Goal: Transaction & Acquisition: Purchase product/service

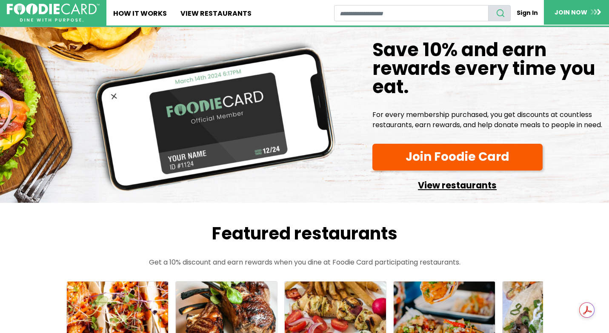
click at [472, 193] on link "View restaurants" at bounding box center [457, 183] width 170 height 19
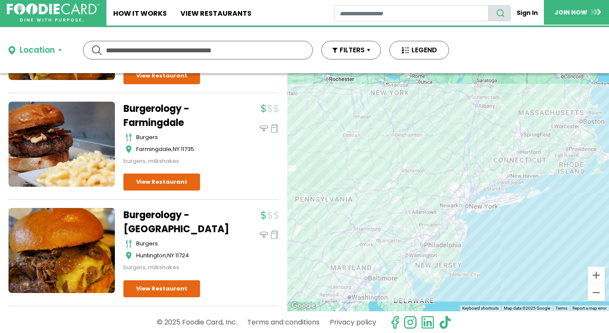
scroll to position [1398, 0]
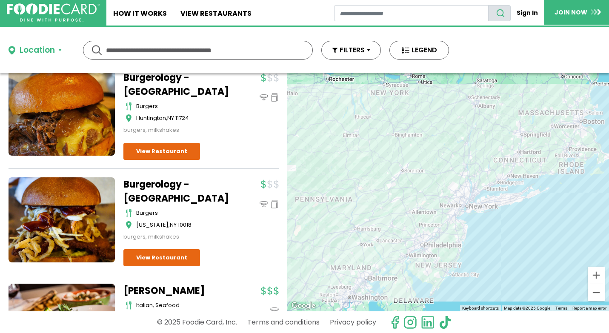
click at [49, 49] on div "Location" at bounding box center [37, 50] width 35 height 12
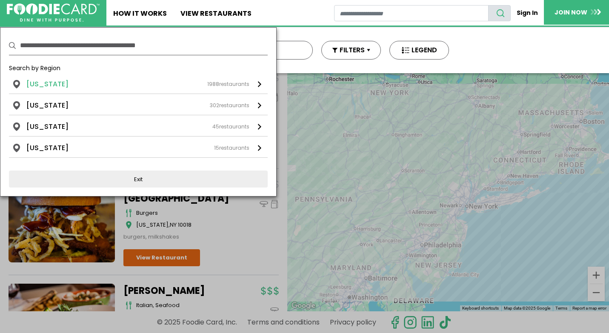
click at [246, 81] on div "1988 restaurants" at bounding box center [228, 84] width 42 height 8
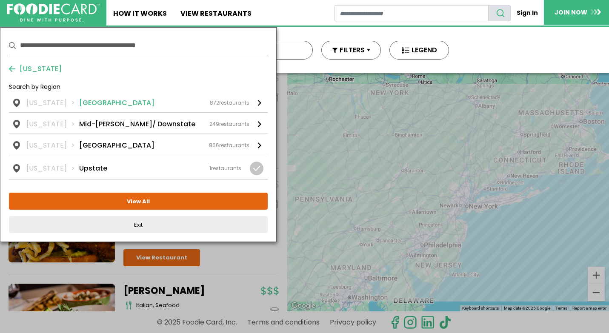
click at [254, 100] on link "New York Long Island 872 restaurants" at bounding box center [138, 105] width 259 height 14
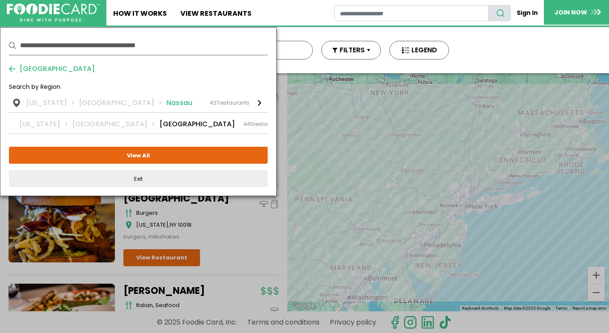
click at [255, 103] on link "New York Long Island Nassau 427 restaurants" at bounding box center [138, 105] width 259 height 14
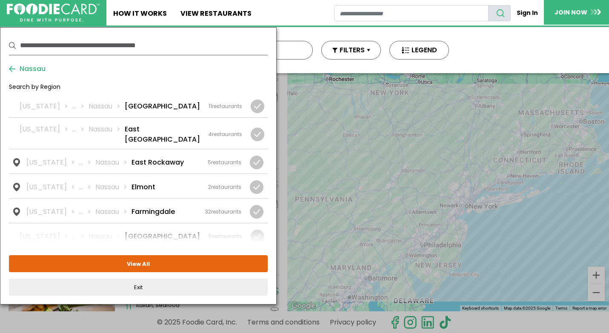
scroll to position [163, 0]
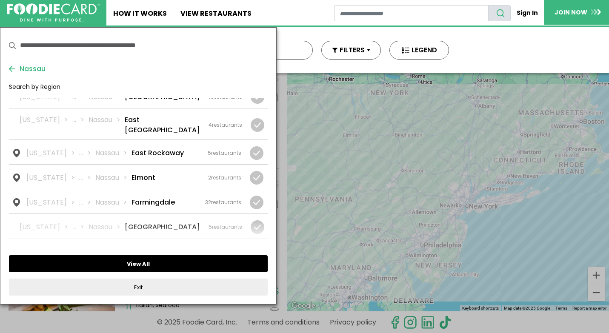
click at [181, 264] on button "View All" at bounding box center [138, 263] width 259 height 17
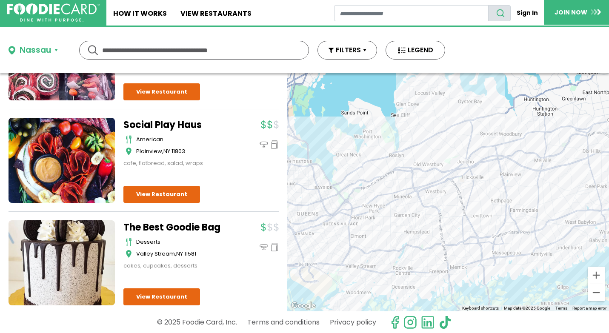
scroll to position [1693, 0]
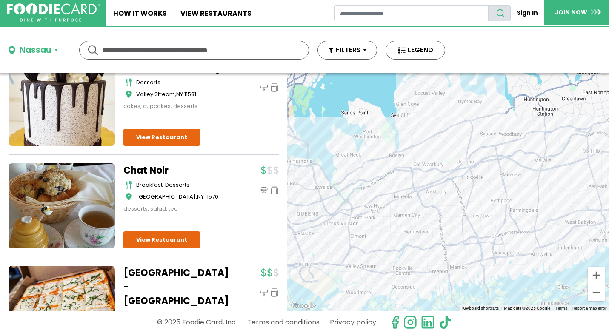
click at [219, 47] on input "text" at bounding box center [194, 50] width 184 height 18
type input "*****"
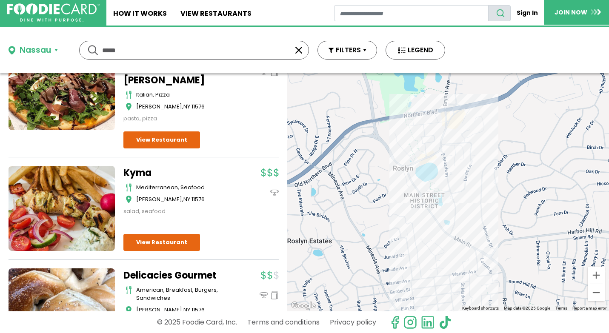
scroll to position [470, 0]
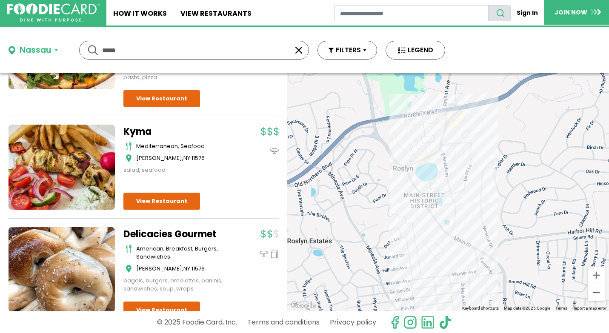
click at [142, 43] on input "*****" at bounding box center [194, 50] width 184 height 18
click at [299, 51] on button "button" at bounding box center [299, 50] width 10 height 10
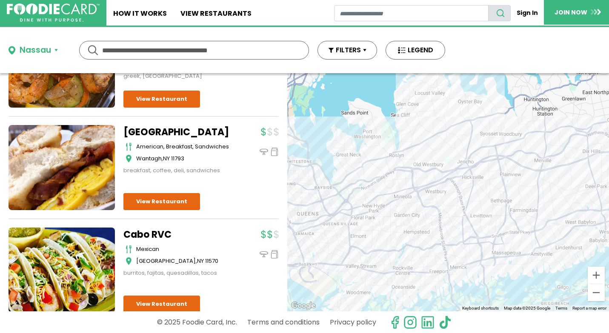
scroll to position [284, 0]
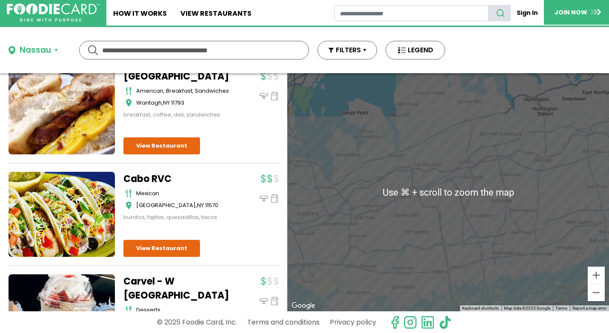
click at [421, 153] on div at bounding box center [448, 192] width 322 height 238
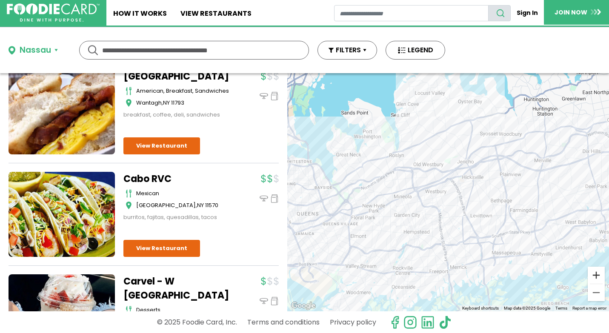
click at [595, 278] on button "Zoom in" at bounding box center [596, 275] width 17 height 17
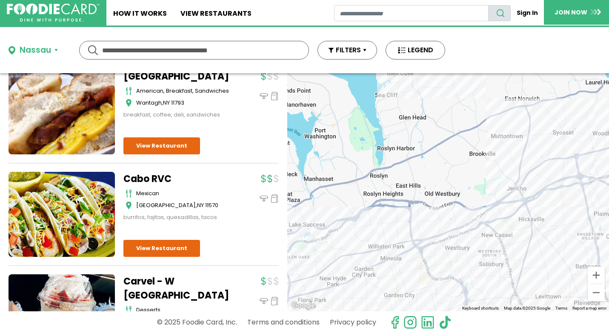
drag, startPoint x: 461, startPoint y: 145, endPoint x: 494, endPoint y: 202, distance: 66.0
click at [494, 202] on div at bounding box center [448, 192] width 322 height 238
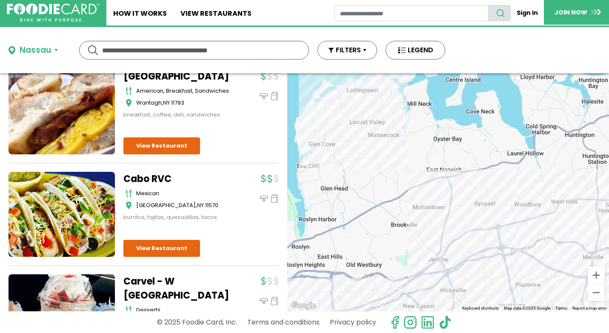
drag, startPoint x: 496, startPoint y: 192, endPoint x: 411, endPoint y: 264, distance: 111.1
click at [411, 264] on div at bounding box center [448, 192] width 322 height 238
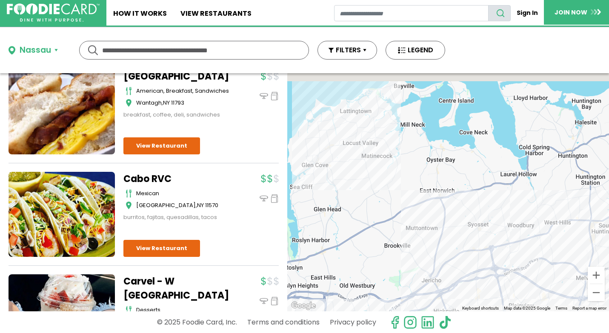
drag, startPoint x: 378, startPoint y: 183, endPoint x: 378, endPoint y: 213, distance: 30.2
click at [378, 213] on div at bounding box center [448, 192] width 322 height 238
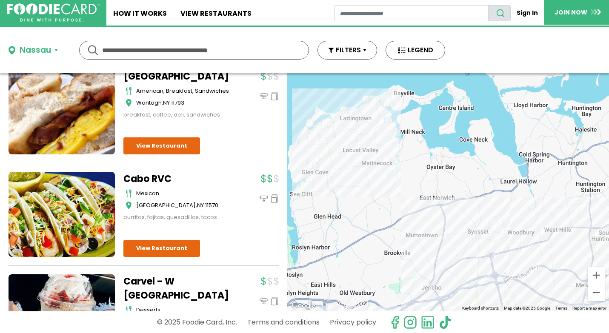
click at [605, 277] on div at bounding box center [448, 192] width 322 height 238
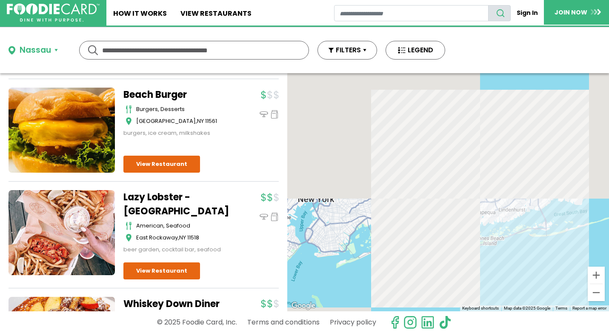
scroll to position [2390, 0]
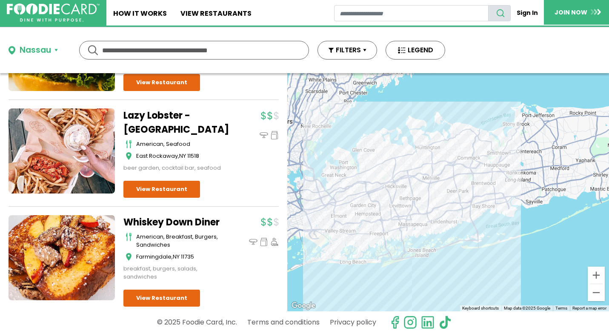
drag, startPoint x: 459, startPoint y: 130, endPoint x: 385, endPoint y: 140, distance: 75.3
click at [385, 141] on div at bounding box center [448, 192] width 322 height 238
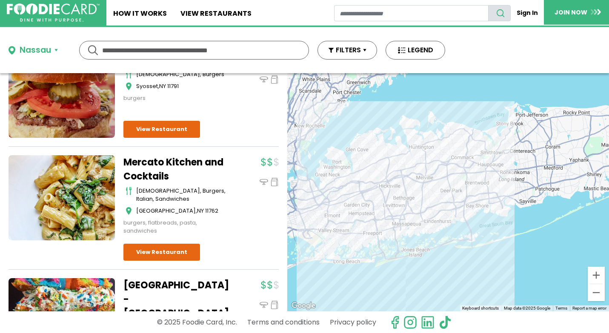
scroll to position [2868, 0]
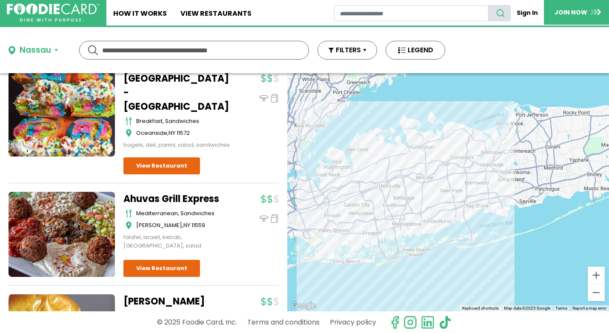
click at [239, 49] on input "text" at bounding box center [194, 50] width 184 height 18
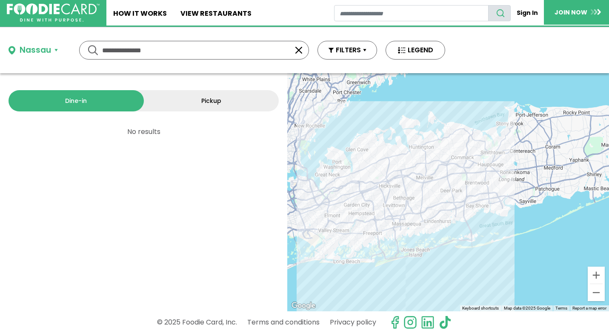
scroll to position [0, 0]
click at [235, 56] on input "**********" at bounding box center [194, 50] width 184 height 18
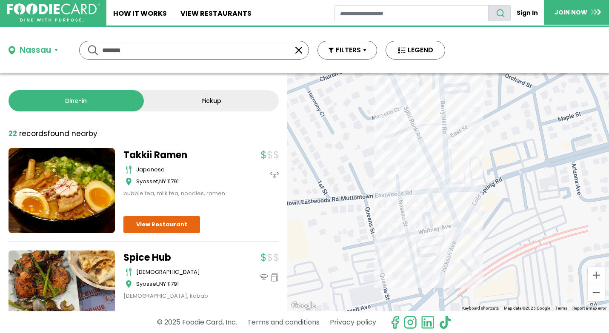
scroll to position [41, 0]
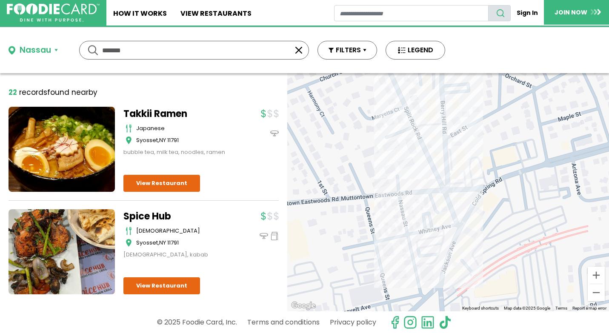
click at [228, 49] on input "*******" at bounding box center [194, 50] width 184 height 18
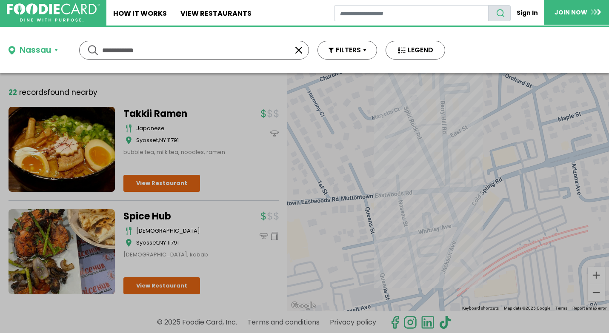
scroll to position [0, 0]
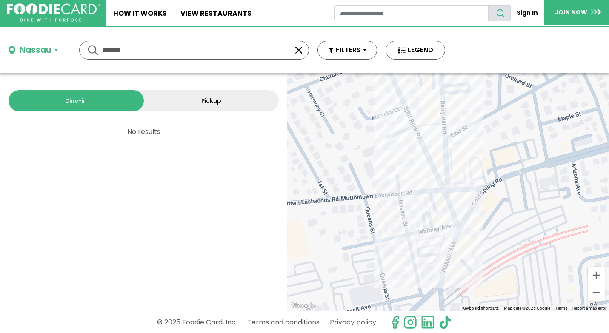
type input "*******"
click at [294, 51] on button "button" at bounding box center [299, 50] width 10 height 10
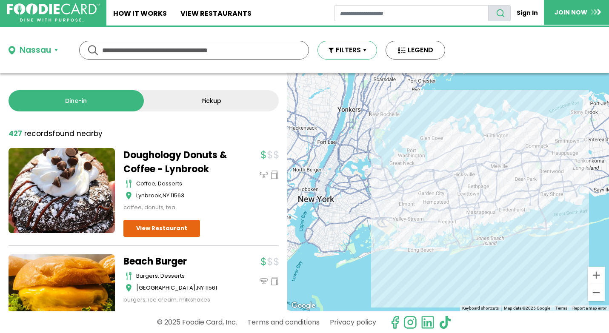
click at [354, 51] on button "FILTERS" at bounding box center [348, 50] width 60 height 19
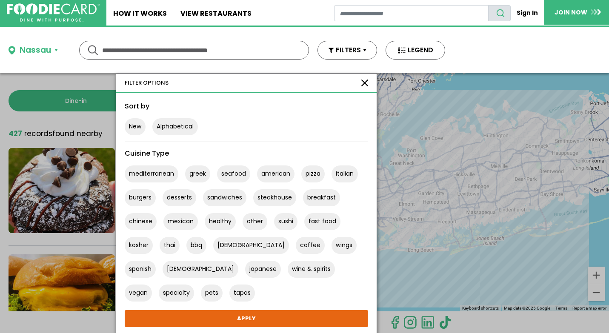
scroll to position [26, 0]
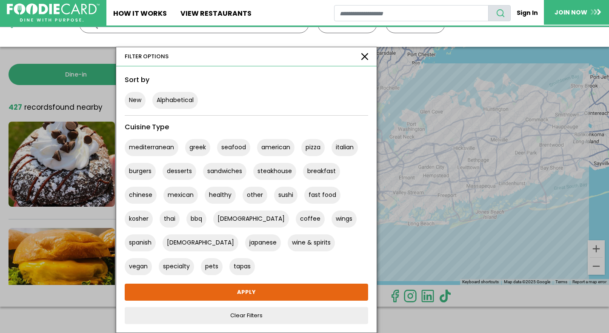
click at [364, 56] on button "button" at bounding box center [364, 56] width 7 height 7
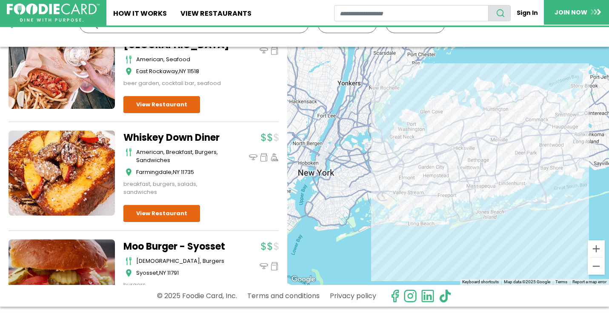
scroll to position [0, 0]
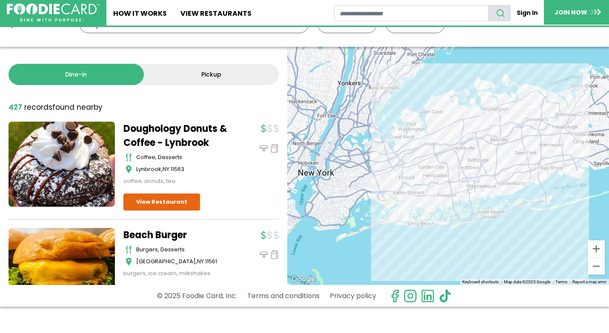
click at [223, 76] on link "Pickup" at bounding box center [211, 74] width 135 height 21
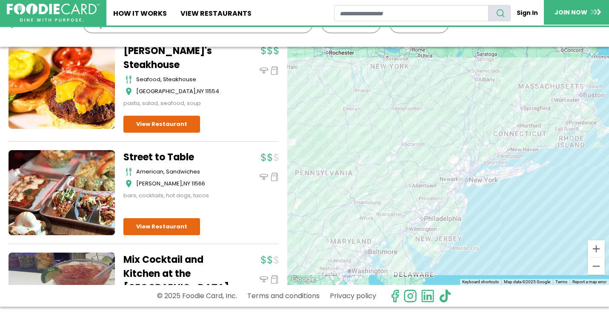
scroll to position [1658, 0]
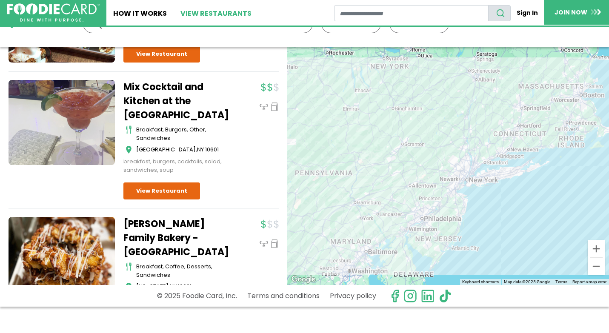
click at [206, 13] on link "View restaurants" at bounding box center [216, 13] width 85 height 26
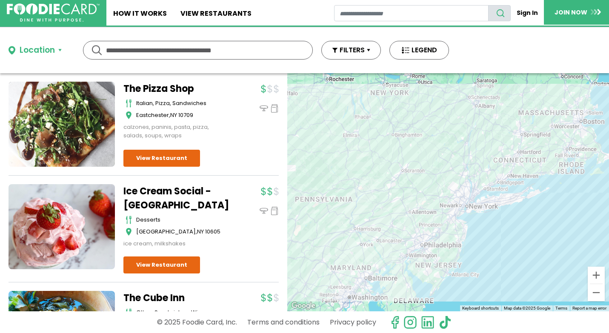
scroll to position [10509, 0]
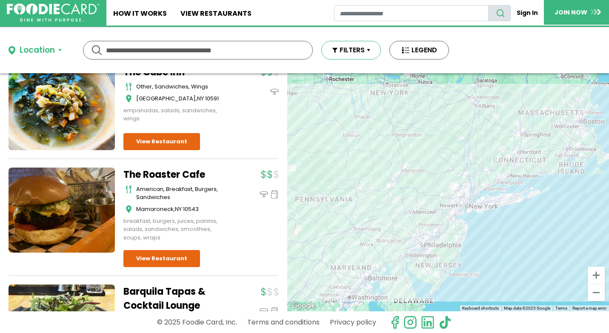
click at [351, 50] on button "FILTERS" at bounding box center [351, 50] width 60 height 19
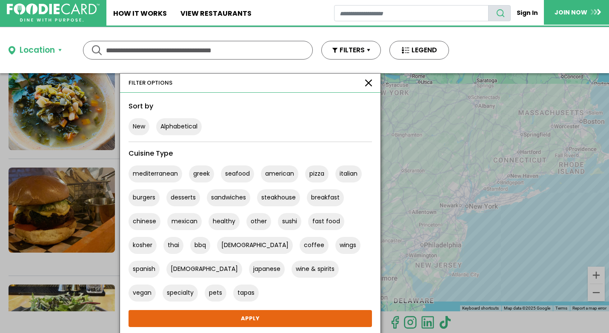
scroll to position [26, 0]
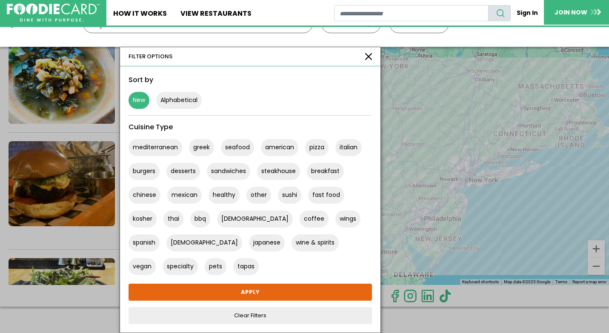
click at [147, 95] on button "New" at bounding box center [139, 100] width 21 height 17
click at [143, 97] on button "New" at bounding box center [139, 100] width 21 height 17
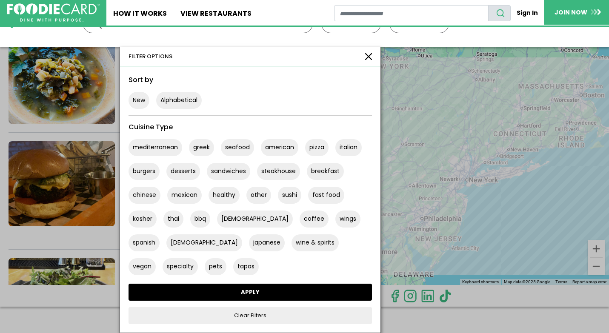
click at [186, 292] on link "APPLY" at bounding box center [250, 292] width 243 height 17
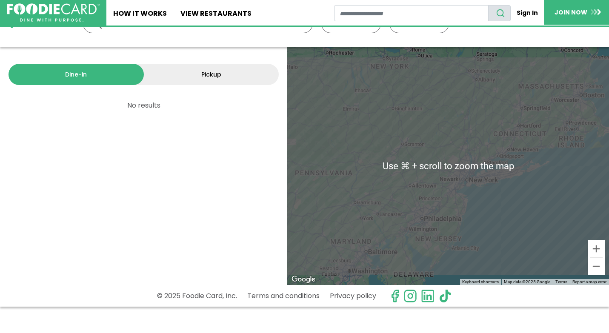
scroll to position [0, 0]
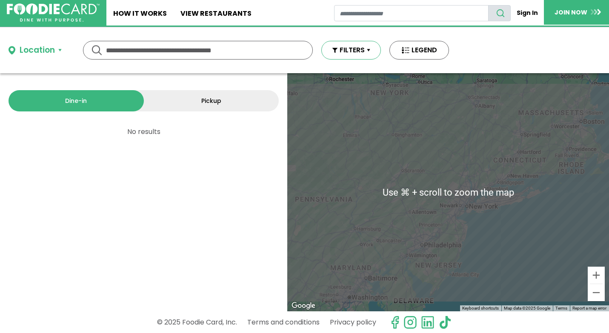
click at [362, 52] on button "FILTERS" at bounding box center [351, 50] width 60 height 19
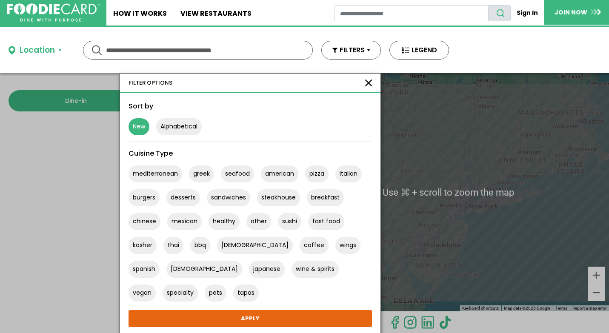
click at [139, 128] on button "New" at bounding box center [139, 126] width 21 height 17
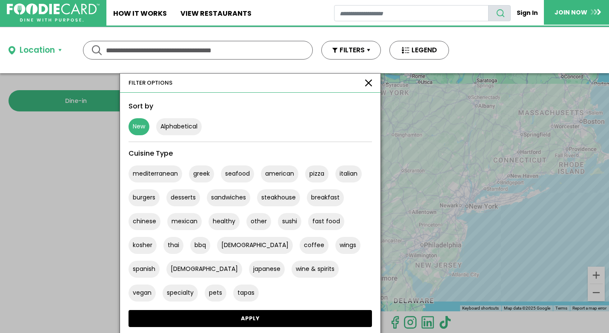
click at [166, 320] on link "APPLY" at bounding box center [250, 318] width 243 height 17
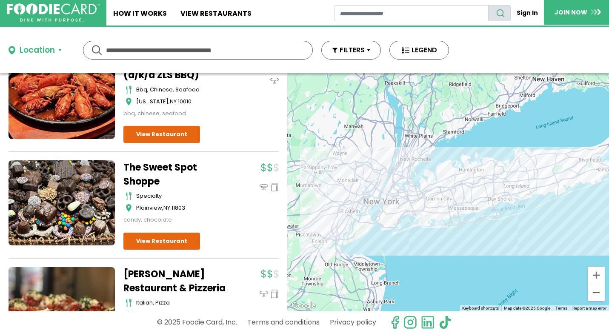
scroll to position [5953, 0]
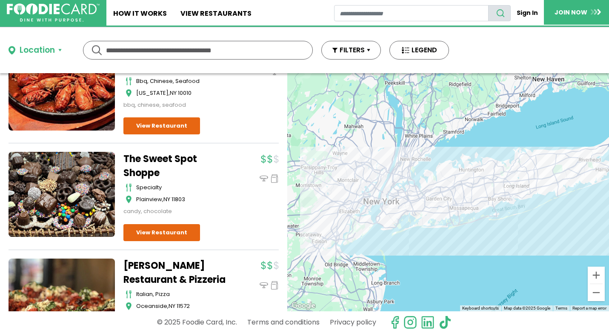
click at [212, 57] on input "text" at bounding box center [198, 50] width 184 height 18
click at [148, 11] on link "How It Works" at bounding box center [139, 13] width 67 height 26
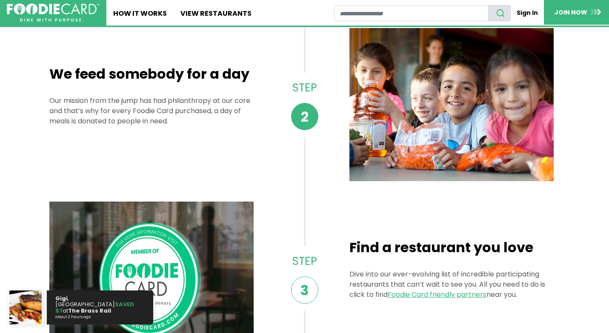
scroll to position [398, 0]
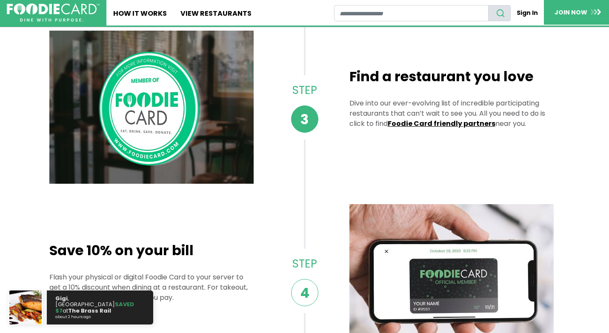
click at [411, 126] on link "Foodie Card friendly partners" at bounding box center [442, 124] width 108 height 10
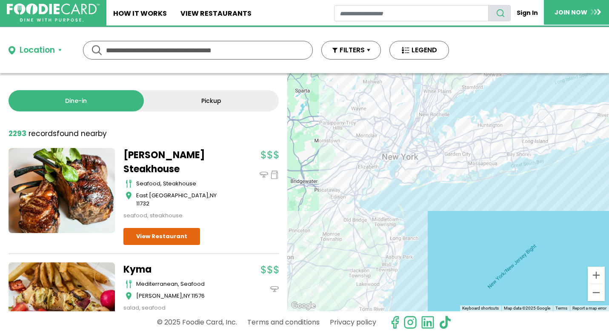
drag, startPoint x: 482, startPoint y: 216, endPoint x: 462, endPoint y: 56, distance: 161.7
click at [460, 57] on div "Location Use my current location Search by Region [US_STATE] 1988 restaurants […" at bounding box center [304, 180] width 609 height 306
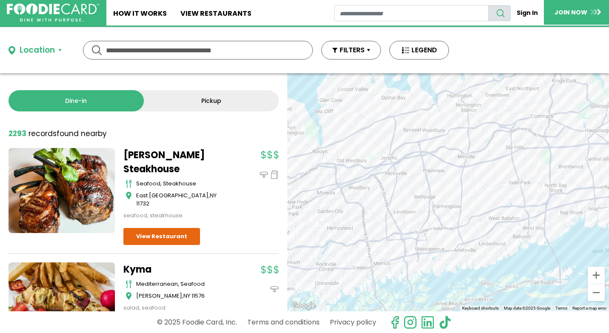
drag, startPoint x: 449, startPoint y: 111, endPoint x: 449, endPoint y: 185, distance: 73.6
click at [449, 185] on div at bounding box center [448, 192] width 322 height 238
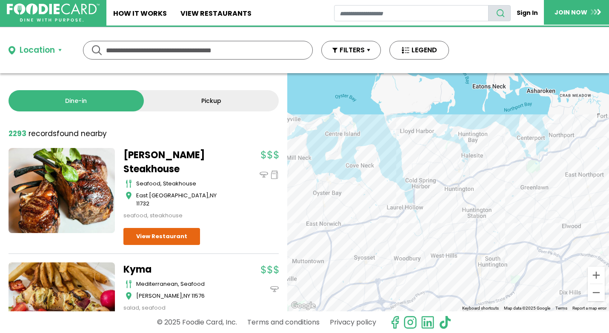
drag, startPoint x: 488, startPoint y: 153, endPoint x: 476, endPoint y: 200, distance: 49.1
click at [476, 201] on div at bounding box center [448, 192] width 322 height 238
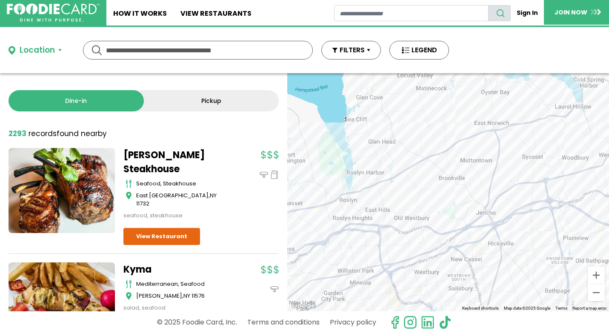
drag, startPoint x: 384, startPoint y: 222, endPoint x: 553, endPoint y: 120, distance: 196.9
click at [553, 120] on div at bounding box center [448, 192] width 322 height 238
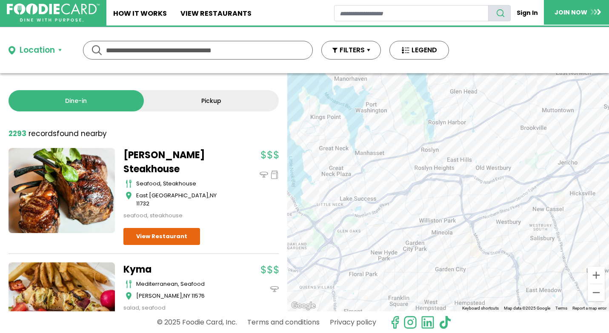
drag, startPoint x: 442, startPoint y: 202, endPoint x: 524, endPoint y: 149, distance: 97.7
click at [524, 150] on div at bounding box center [448, 192] width 322 height 238
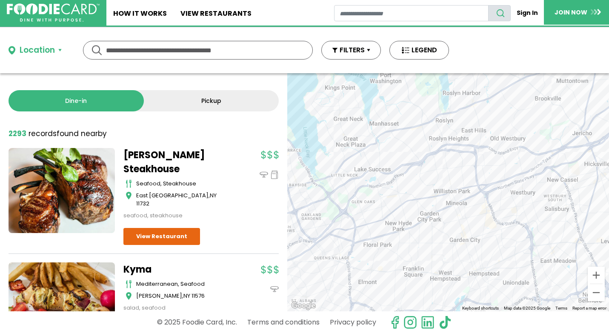
drag, startPoint x: 455, startPoint y: 189, endPoint x: 471, endPoint y: 158, distance: 34.5
click at [471, 158] on div at bounding box center [448, 192] width 322 height 238
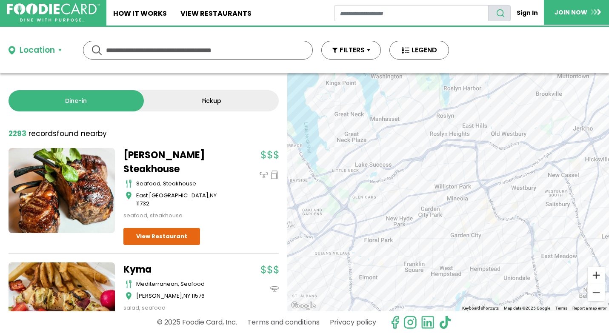
click at [588, 267] on button "Zoom in" at bounding box center [596, 275] width 17 height 17
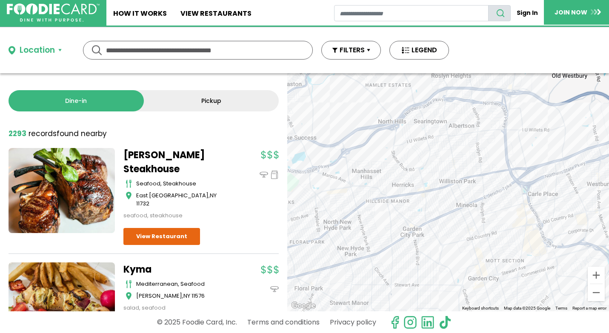
click at [395, 210] on div at bounding box center [448, 192] width 322 height 238
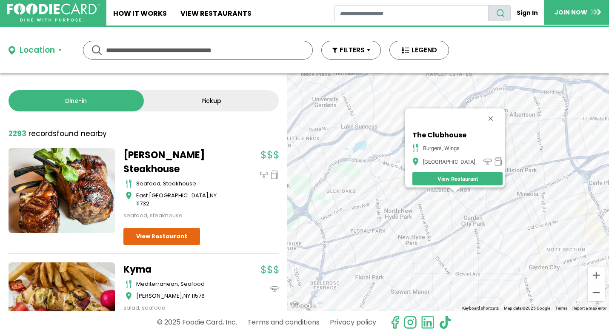
click at [381, 195] on div "The Clubhouse burgers, wings New Hyde Park View Restaurant" at bounding box center [448, 192] width 322 height 238
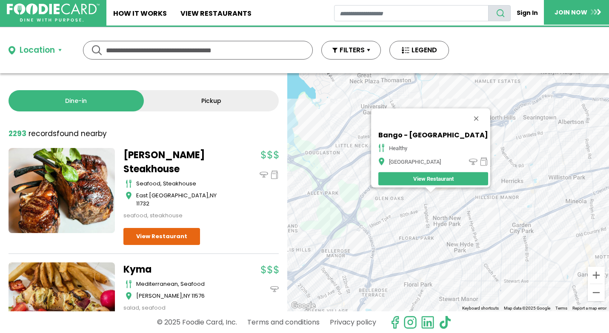
drag, startPoint x: 515, startPoint y: 204, endPoint x: 401, endPoint y: 201, distance: 114.5
click at [401, 202] on div "Bango - New Hyde Park healthy New Hyde Park View Restaurant" at bounding box center [448, 192] width 322 height 238
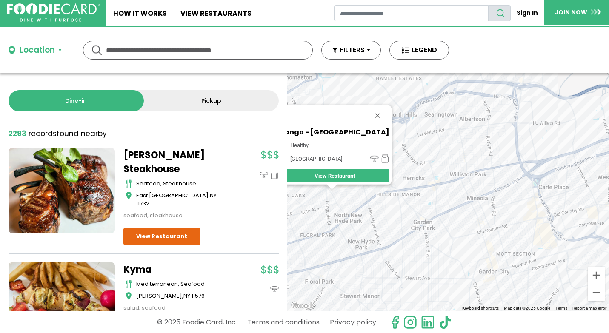
click at [474, 180] on div "Bango - New Hyde Park healthy New Hyde Park View Restaurant" at bounding box center [448, 192] width 322 height 238
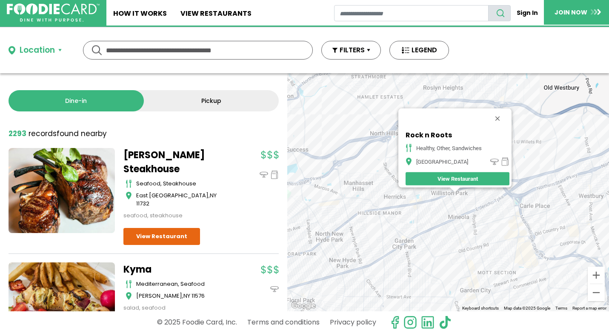
click at [468, 194] on div "Rock n Roots healthy, other, sandwiches Williston Park View Restaurant" at bounding box center [448, 192] width 322 height 238
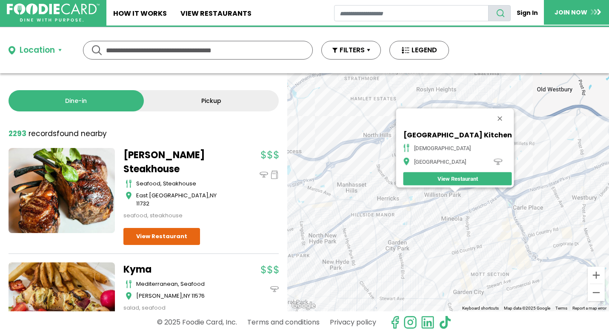
click at [464, 224] on div "Varli Indian Street Kitchen indian Williston Park View Restaurant" at bounding box center [448, 192] width 322 height 238
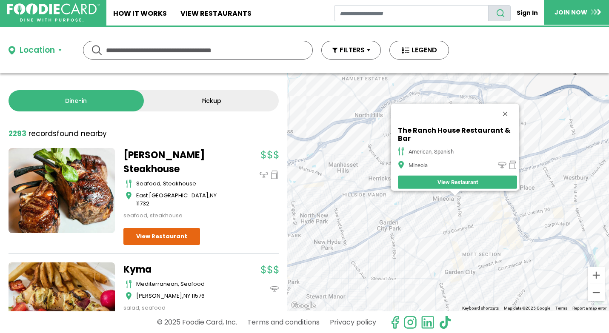
click at [444, 210] on div "The Ranch House Restaurant & Bar american, spanish Mineola View Restaurant" at bounding box center [448, 192] width 322 height 238
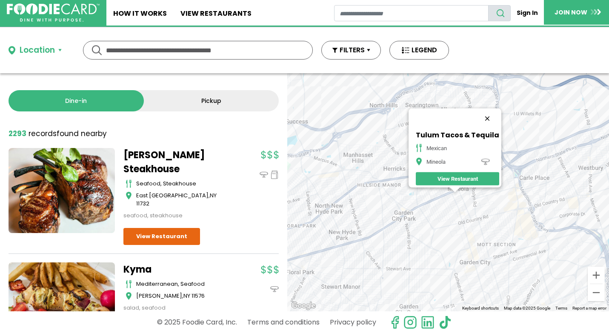
click at [493, 115] on button "Close" at bounding box center [487, 119] width 20 height 20
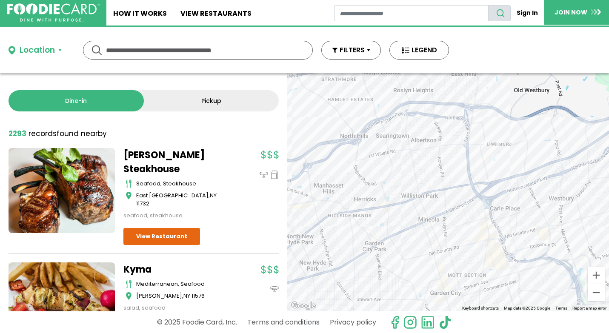
drag, startPoint x: 493, startPoint y: 115, endPoint x: 464, endPoint y: 143, distance: 41.2
click at [463, 145] on div at bounding box center [448, 192] width 322 height 238
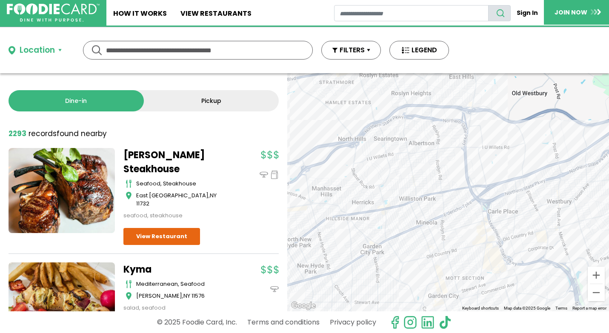
click at [407, 143] on div at bounding box center [448, 192] width 322 height 238
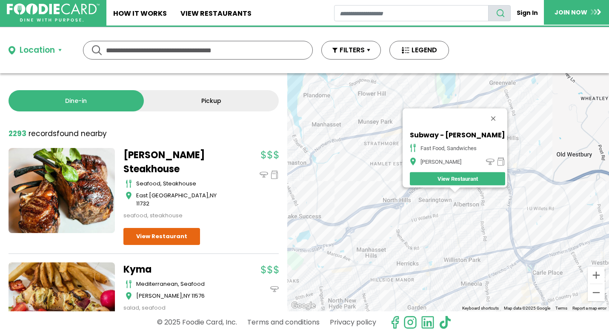
click at [454, 212] on div "Subway - Albertson fast food, sandwiches Albertson View Restaurant" at bounding box center [448, 192] width 322 height 238
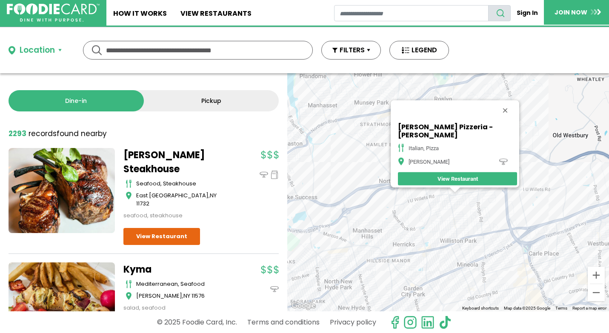
click at [478, 208] on div "Vincent's Pizzeria - Albertson italian, pizza Albertson View Restaurant" at bounding box center [448, 192] width 322 height 238
click at [501, 112] on button "Close" at bounding box center [505, 110] width 20 height 20
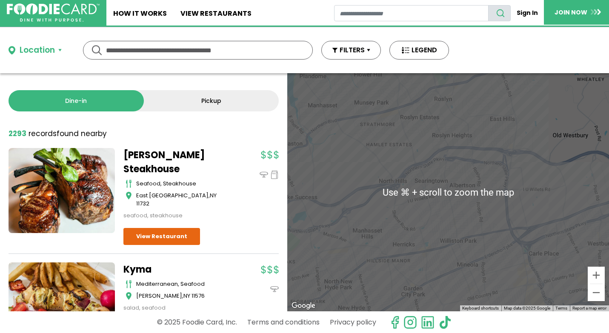
click at [450, 146] on div at bounding box center [448, 192] width 322 height 238
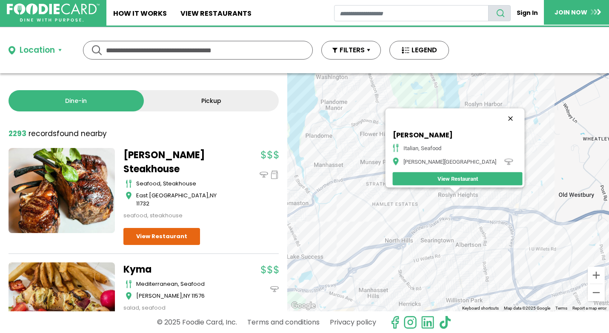
click at [501, 109] on button "Close" at bounding box center [511, 119] width 20 height 20
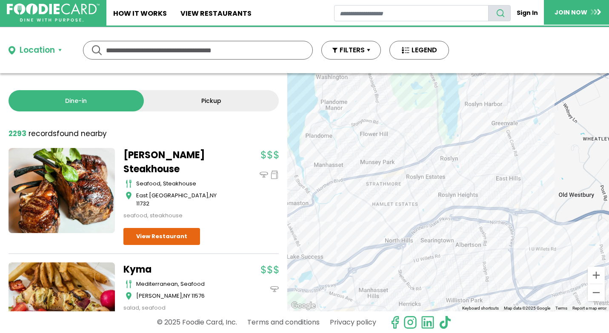
click at [460, 172] on div at bounding box center [448, 192] width 322 height 238
click at [460, 168] on div at bounding box center [448, 192] width 322 height 238
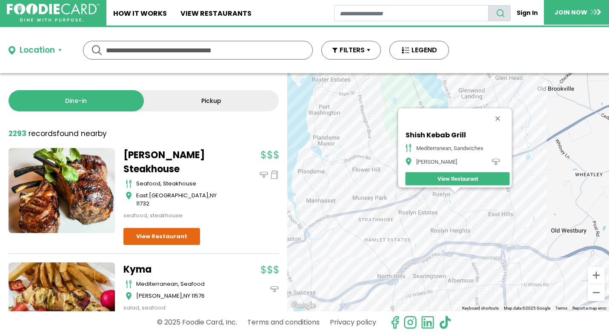
click at [461, 194] on div "Shish Kebab Grill Mediterranean, Sandwiches Roslyn View Restaurant" at bounding box center [448, 192] width 322 height 238
click at [465, 231] on div "Shish Kebab Grill Mediterranean, Sandwiches Roslyn View Restaurant" at bounding box center [448, 192] width 322 height 238
click at [466, 226] on div "Shish Kebab Grill Mediterranean, Sandwiches Roslyn View Restaurant" at bounding box center [448, 192] width 322 height 238
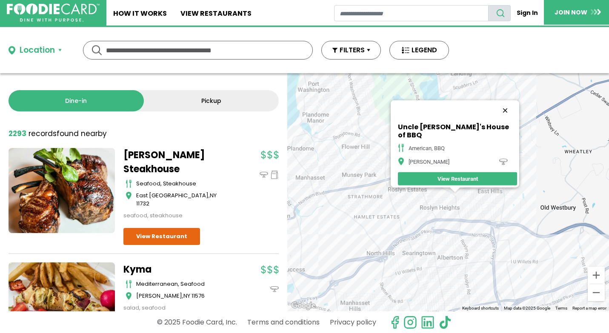
click at [495, 111] on button "Close" at bounding box center [505, 110] width 20 height 20
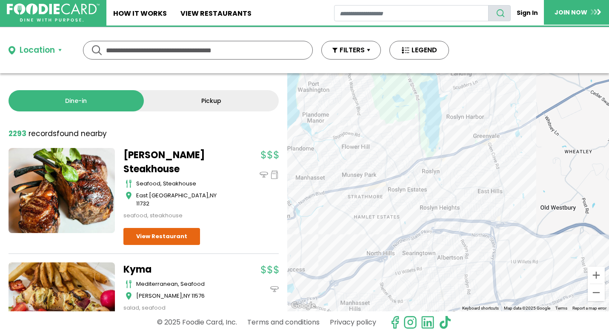
click at [318, 195] on div at bounding box center [448, 192] width 322 height 238
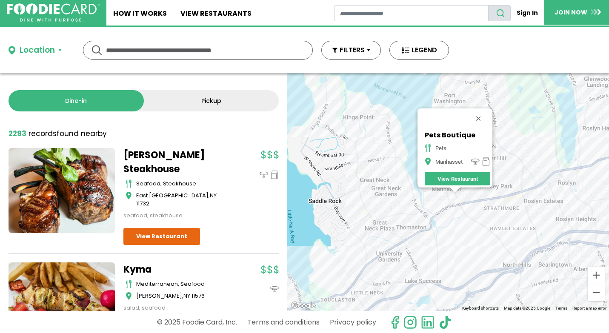
click at [475, 206] on div "Pets Boutique pets Manhasset View Restaurant" at bounding box center [448, 192] width 322 height 238
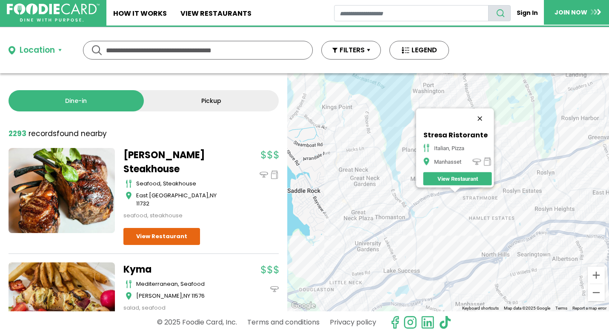
click at [483, 114] on button "Close" at bounding box center [480, 119] width 20 height 20
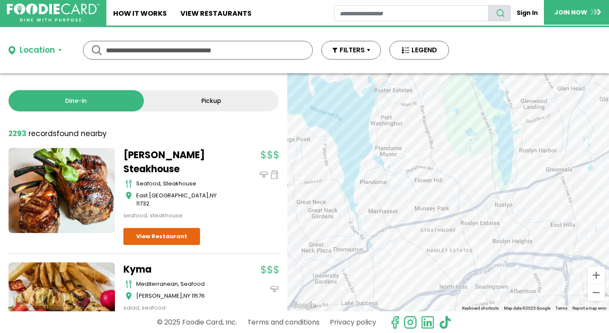
drag, startPoint x: 458, startPoint y: 141, endPoint x: 415, endPoint y: 174, distance: 53.8
click at [415, 174] on div at bounding box center [448, 192] width 322 height 238
click at [371, 95] on div at bounding box center [448, 192] width 322 height 238
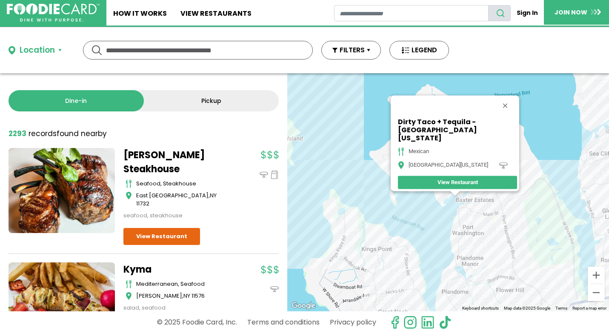
click at [477, 218] on div "Dirty Taco + Tequila - Port Washington mexican Port Washington View Restaurant" at bounding box center [448, 192] width 322 height 238
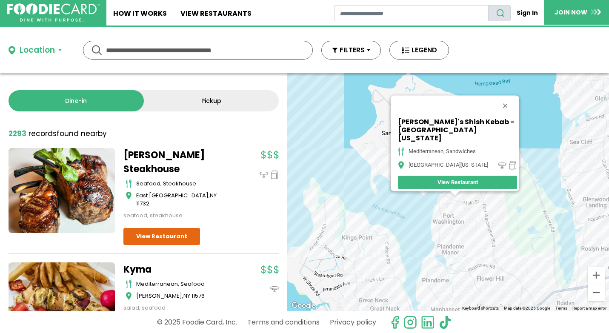
click at [476, 207] on div "Ayhan's Shish Kebab - Port Washington mediterranean, sandwiches Port Washington…" at bounding box center [448, 192] width 322 height 238
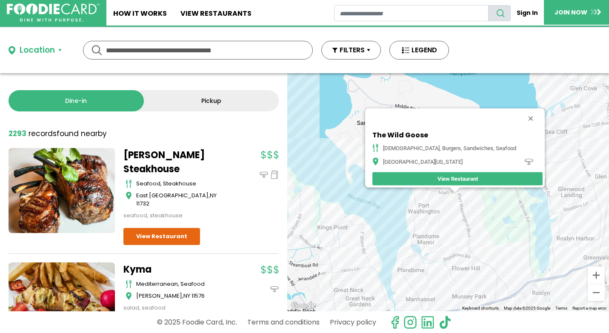
click at [463, 202] on div "The Wild Goose american, burgers, sandwiches, seafood Port Washington View Rest…" at bounding box center [448, 192] width 322 height 238
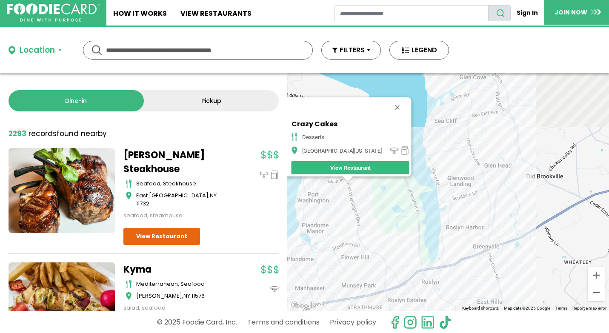
drag, startPoint x: 497, startPoint y: 220, endPoint x: 377, endPoint y: 205, distance: 120.5
click at [377, 205] on div "Crazy Cakes desserts Port Washington View Restaurant" at bounding box center [448, 192] width 322 height 238
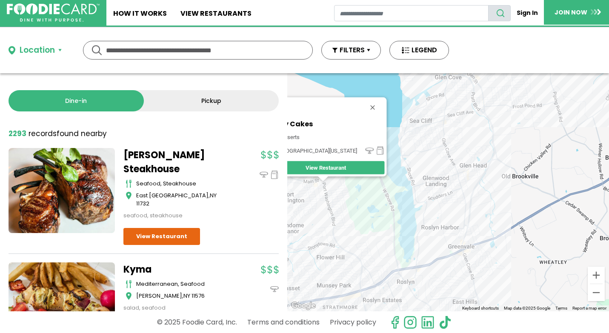
drag, startPoint x: 509, startPoint y: 199, endPoint x: 493, endPoint y: 201, distance: 16.3
click at [493, 202] on div "Crazy Cakes desserts Port Washington View Restaurant" at bounding box center [448, 192] width 322 height 238
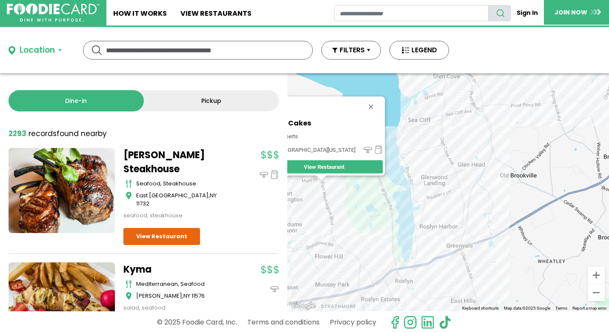
click at [470, 172] on div "Crazy Cakes desserts Port Washington View Restaurant" at bounding box center [448, 192] width 322 height 238
click at [472, 182] on div "Crazy Cakes desserts Port Washington View Restaurant" at bounding box center [448, 192] width 322 height 238
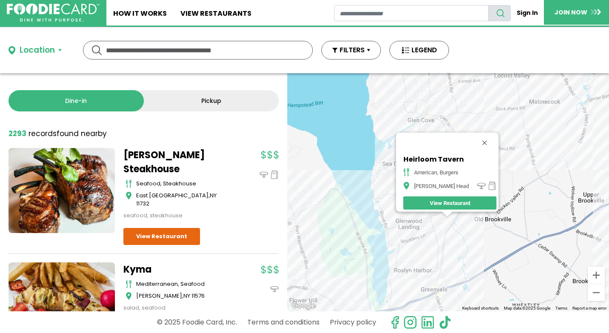
drag, startPoint x: 504, startPoint y: 197, endPoint x: 500, endPoint y: 214, distance: 17.1
click at [500, 214] on div "Heirloom Tavern American, Burgers Glen Head View Restaurant" at bounding box center [448, 192] width 322 height 238
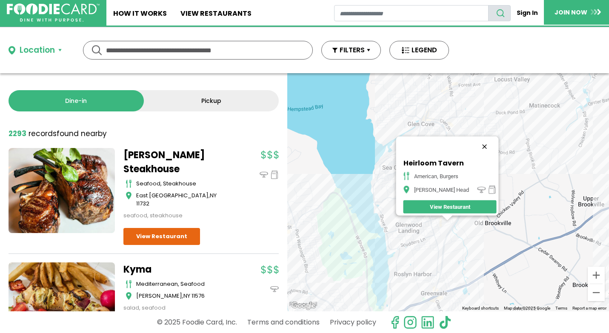
click at [486, 143] on button "Close" at bounding box center [485, 147] width 20 height 20
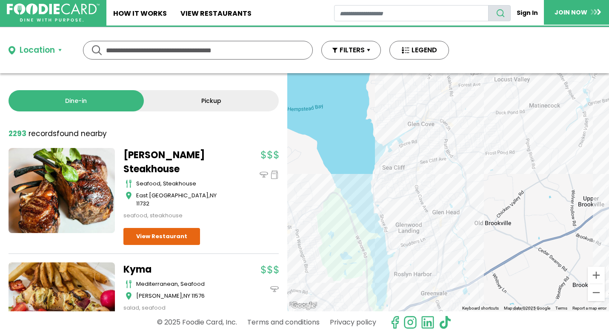
click at [456, 195] on div at bounding box center [448, 192] width 322 height 238
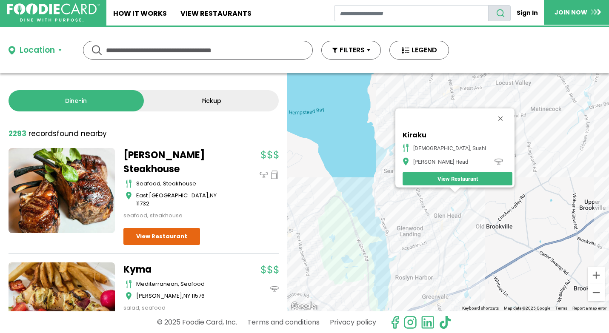
click at [426, 203] on div "Kiraku japanese, sushi Glen Head View Restaurant" at bounding box center [448, 192] width 322 height 238
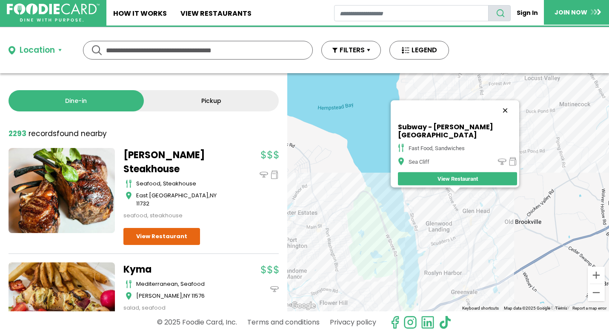
click at [495, 114] on button "Close" at bounding box center [505, 110] width 20 height 20
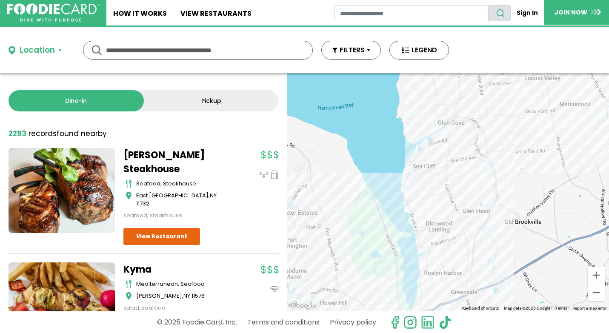
click at [451, 176] on div at bounding box center [448, 192] width 322 height 238
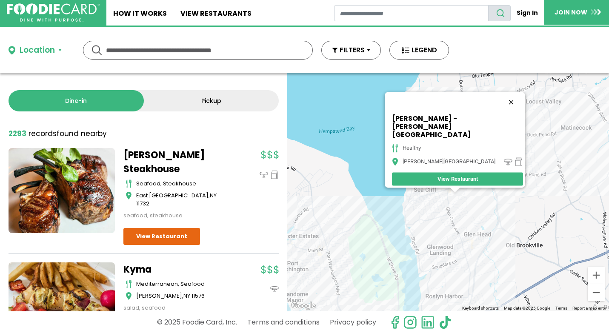
click at [501, 111] on button "Close" at bounding box center [511, 102] width 20 height 20
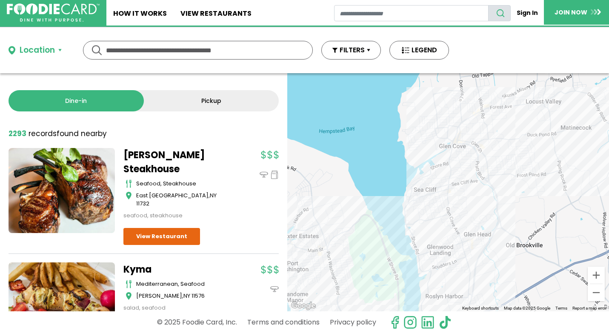
click at [443, 173] on div at bounding box center [448, 192] width 322 height 238
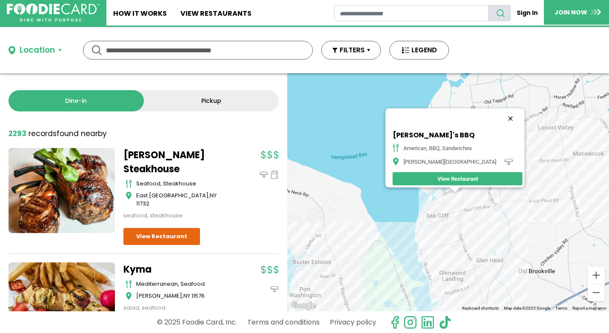
click at [504, 112] on button "Close" at bounding box center [511, 119] width 20 height 20
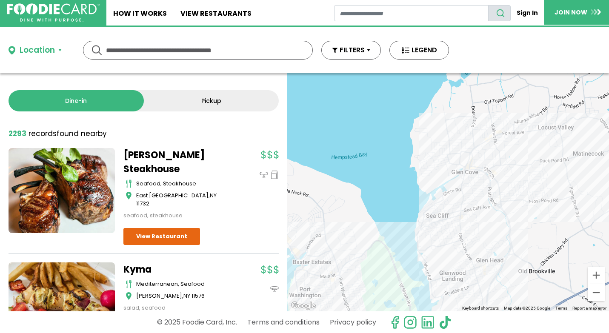
click at [460, 181] on div at bounding box center [448, 192] width 322 height 238
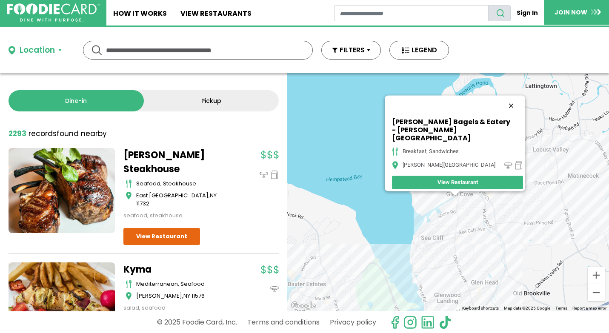
click at [509, 109] on button "Close" at bounding box center [511, 106] width 20 height 20
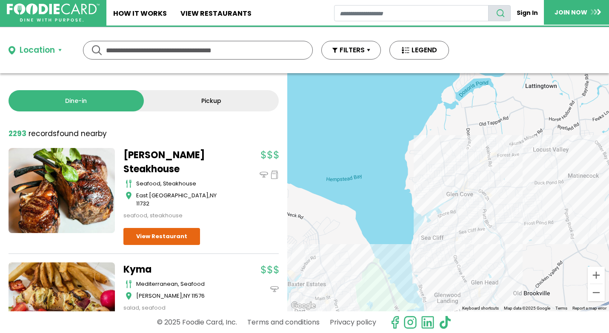
click at [489, 199] on div at bounding box center [448, 192] width 322 height 238
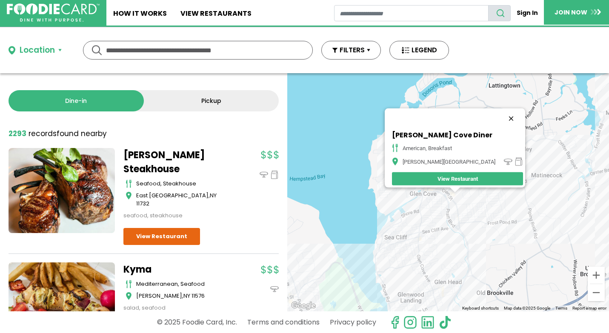
click at [501, 115] on button "Close" at bounding box center [511, 119] width 20 height 20
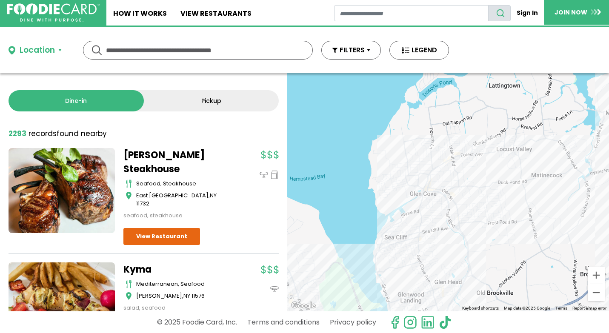
click at [519, 161] on div at bounding box center [448, 192] width 322 height 238
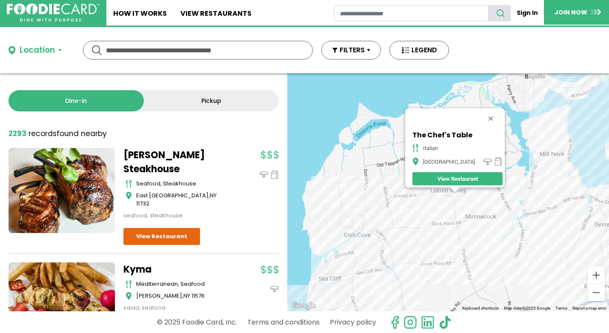
click at [447, 200] on div "The Chef's Table Italian Locust Valley View Restaurant" at bounding box center [448, 192] width 322 height 238
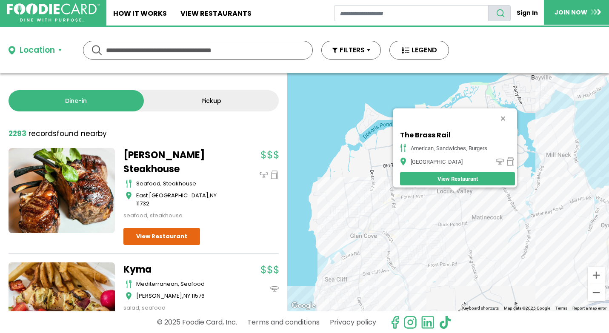
click at [407, 201] on div "The Brass Rail American, Sandwiches, Burgers Locust Valley View Restaurant" at bounding box center [448, 192] width 322 height 238
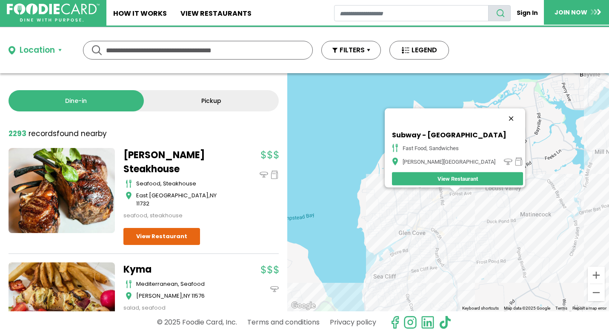
click at [501, 115] on button "Close" at bounding box center [511, 119] width 20 height 20
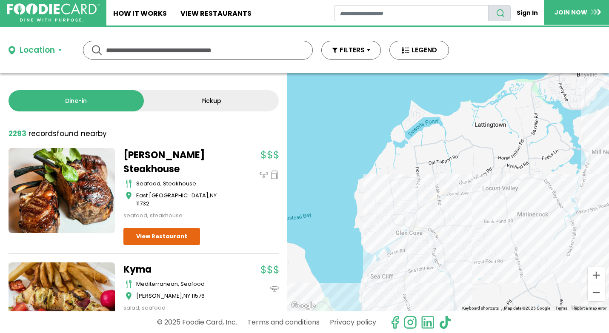
drag, startPoint x: 554, startPoint y: 188, endPoint x: 478, endPoint y: 167, distance: 78.5
click at [478, 168] on div at bounding box center [448, 192] width 322 height 238
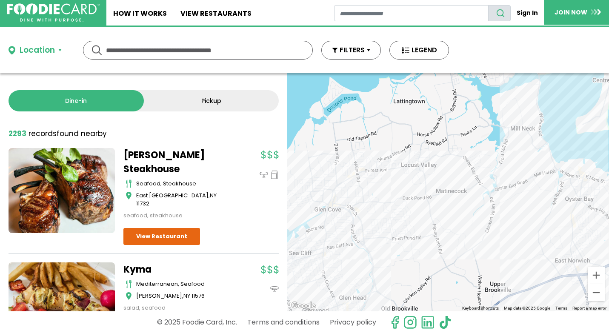
click at [424, 173] on div at bounding box center [448, 192] width 322 height 238
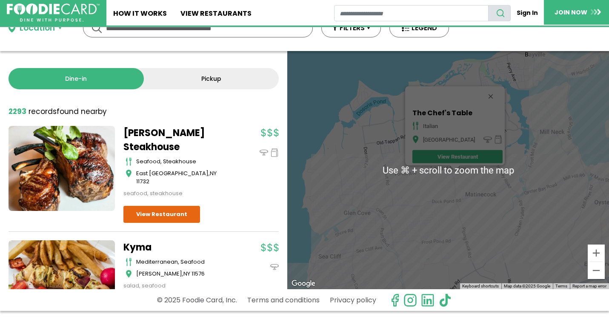
scroll to position [26, 0]
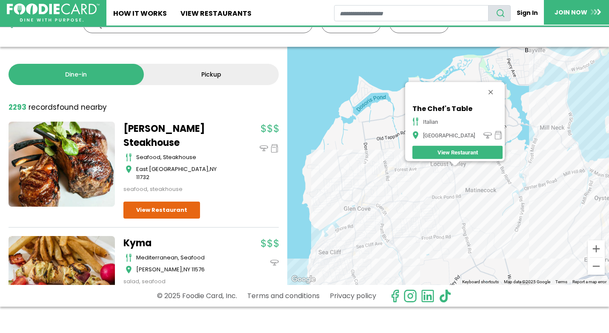
drag, startPoint x: 517, startPoint y: 196, endPoint x: 493, endPoint y: 212, distance: 29.5
click at [493, 212] on div "The Chef's Table Italian Locust Valley View Restaurant" at bounding box center [448, 166] width 322 height 238
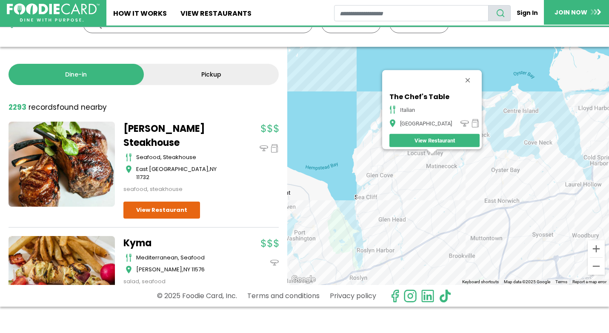
drag, startPoint x: 581, startPoint y: 139, endPoint x: 508, endPoint y: 91, distance: 87.4
click at [507, 92] on div "The Chef's Table Italian Locust Valley View Restaurant" at bounding box center [448, 166] width 322 height 238
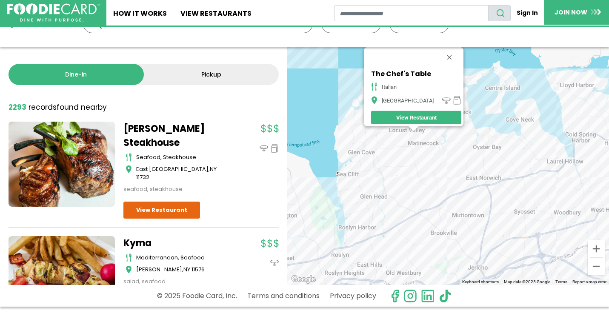
click at [497, 150] on div "The Chef's Table Italian Locust Valley View Restaurant" at bounding box center [448, 166] width 322 height 238
click at [497, 143] on div "The Chef's Table Italian Locust Valley View Restaurant" at bounding box center [448, 166] width 322 height 238
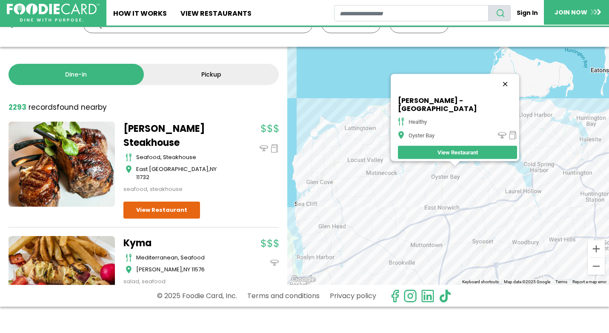
click at [495, 84] on button "Close" at bounding box center [505, 84] width 20 height 20
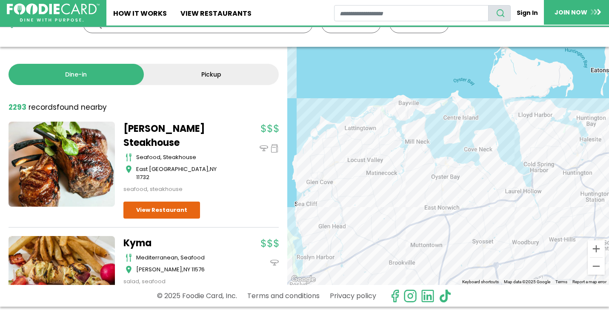
click at [446, 220] on div at bounding box center [448, 166] width 322 height 238
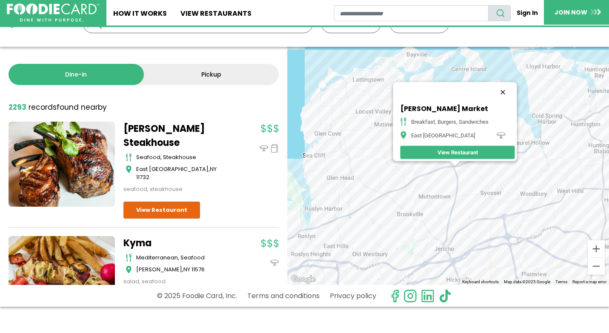
click at [505, 89] on button "Close" at bounding box center [503, 92] width 20 height 20
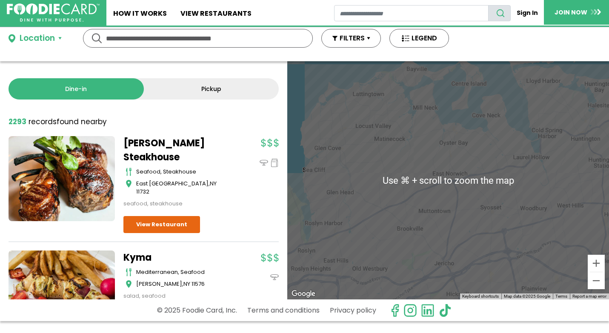
scroll to position [11, 0]
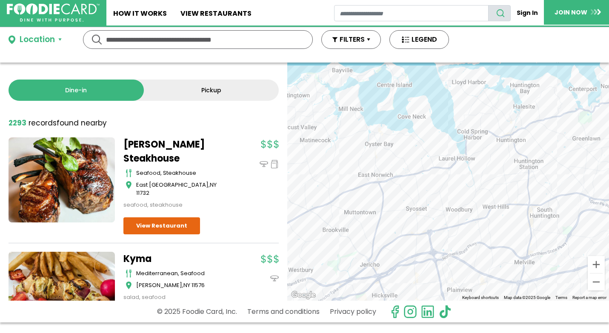
drag, startPoint x: 523, startPoint y: 179, endPoint x: 444, endPoint y: 179, distance: 78.3
click at [444, 179] on div at bounding box center [448, 182] width 322 height 238
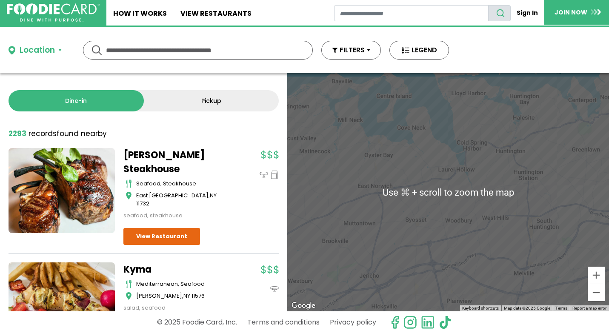
click at [512, 136] on div at bounding box center [448, 192] width 322 height 238
click at [523, 153] on div at bounding box center [448, 192] width 322 height 238
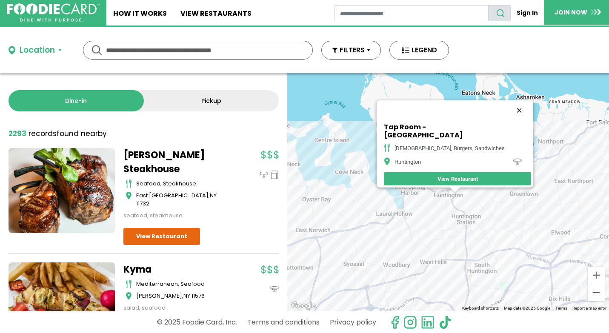
click at [509, 111] on button "Close" at bounding box center [519, 110] width 20 height 20
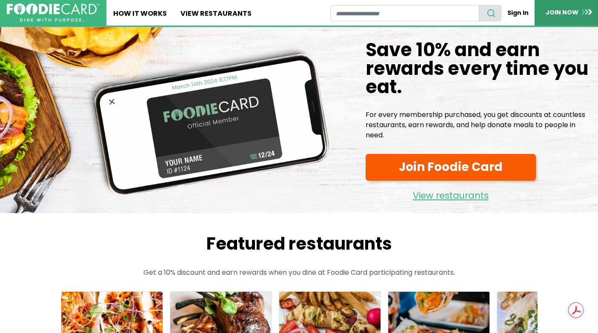
click at [575, 3] on link "JOIN NOW" at bounding box center [569, 12] width 68 height 25
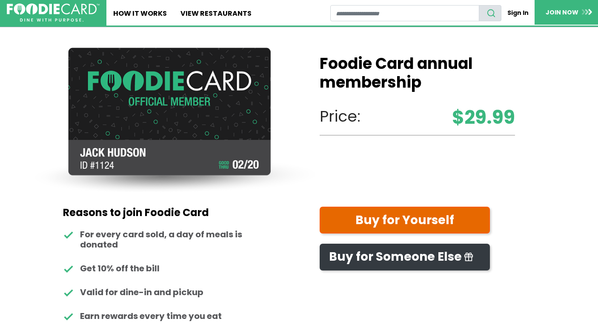
click at [420, 215] on link "Buy for Yourself" at bounding box center [405, 220] width 170 height 27
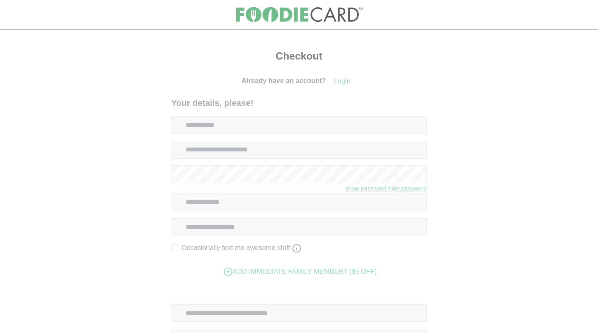
select select
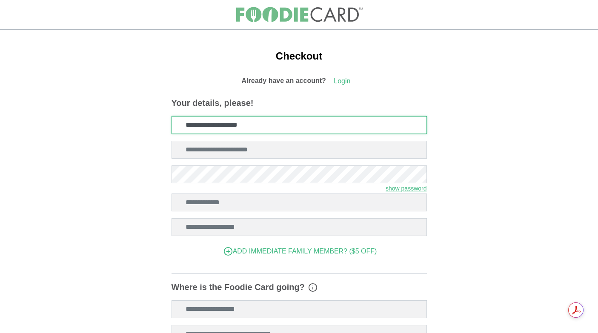
type input "**********"
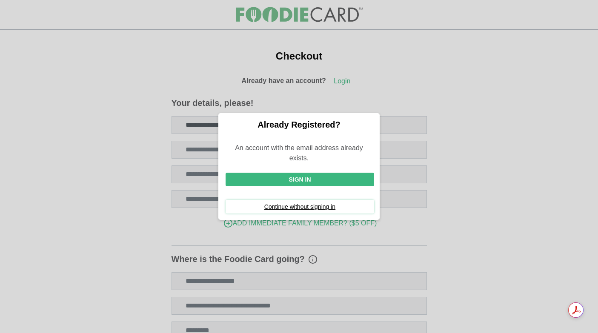
click at [306, 206] on button "Continue without signing in" at bounding box center [300, 207] width 149 height 14
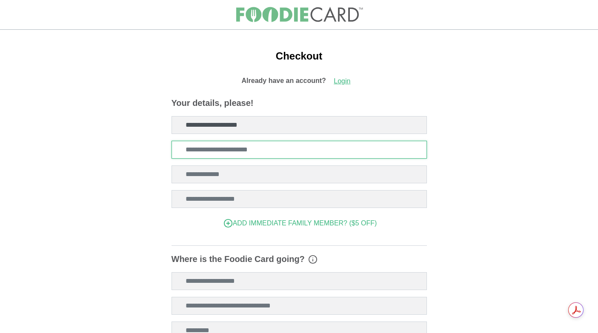
click at [291, 156] on input "Full name on Foodie Card" at bounding box center [299, 150] width 255 height 18
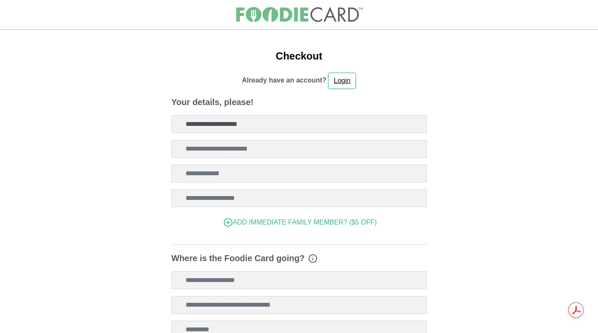
click at [342, 77] on link "Login" at bounding box center [342, 81] width 28 height 16
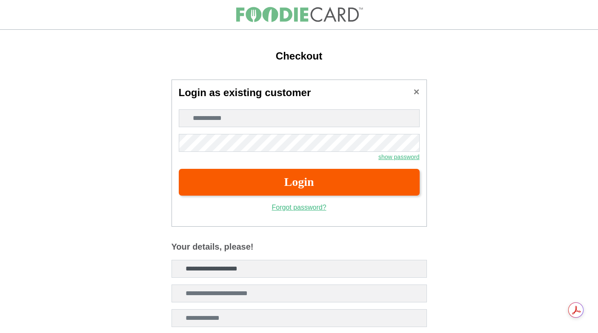
click at [320, 104] on div "× Login as existing customer Enter Email Password show password hide password L…" at bounding box center [299, 153] width 255 height 147
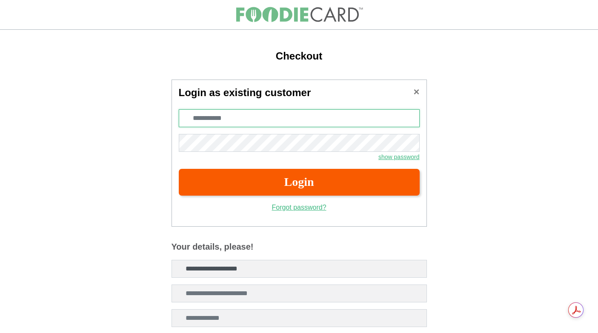
click at [316, 115] on input "Enter Email" at bounding box center [299, 118] width 241 height 18
type input "**********"
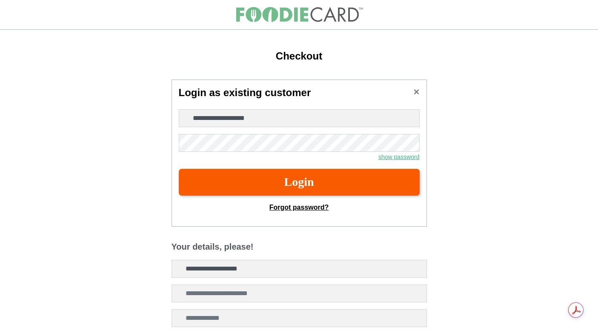
click at [305, 209] on link "Forgot password?" at bounding box center [299, 207] width 60 height 7
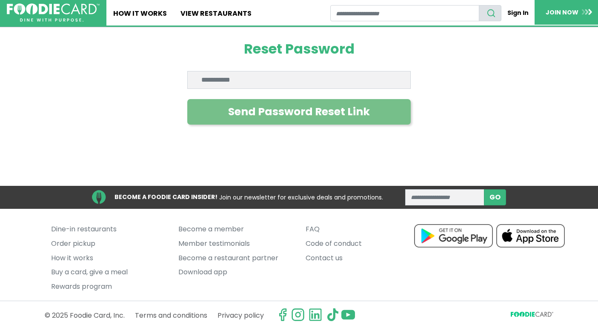
click at [241, 114] on button "Send Password Reset Link" at bounding box center [298, 112] width 223 height 26
click at [205, 118] on button "Send Password Reset Link" at bounding box center [298, 112] width 223 height 26
type input "**********"
click at [244, 116] on button "Send Password Reset Link" at bounding box center [298, 112] width 223 height 26
